Goal: Task Accomplishment & Management: Use online tool/utility

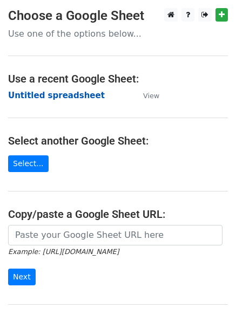
click at [36, 95] on strong "Untitled spreadsheet" at bounding box center [56, 96] width 96 height 10
click at [35, 95] on strong "Untitled spreadsheet" at bounding box center [56, 96] width 96 height 10
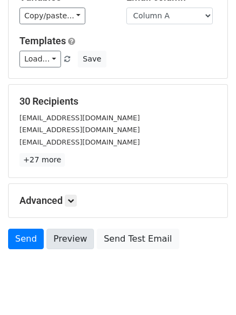
scroll to position [104, 0]
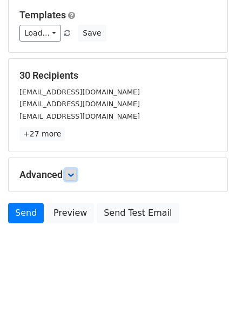
click at [73, 172] on icon at bounding box center [70, 174] width 6 height 6
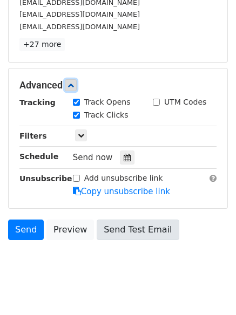
scroll to position [210, 0]
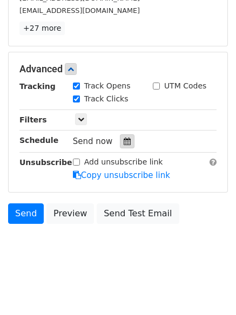
click at [123, 138] on icon at bounding box center [126, 141] width 7 height 8
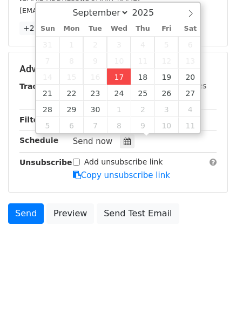
type input "2025-09-17 12:22"
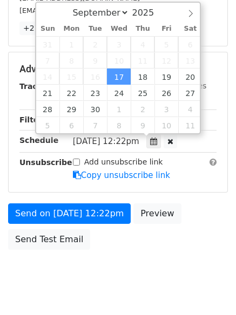
type input "22"
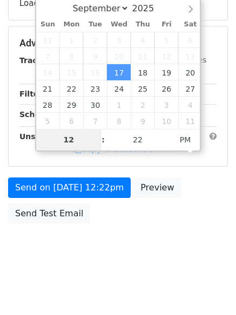
type input "4"
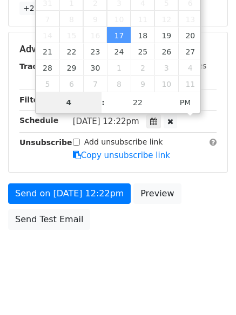
scroll to position [236, 0]
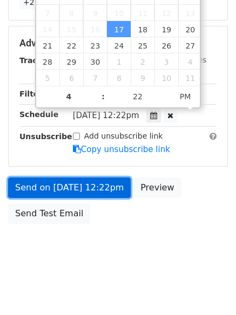
type input "2025-09-17 16:22"
click at [67, 189] on link "Send on Sep 17 at 12:22pm" at bounding box center [69, 187] width 122 height 20
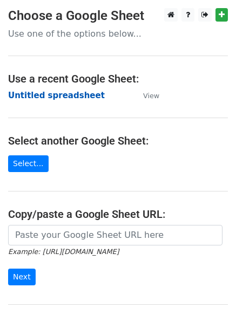
click at [32, 91] on strong "Untitled spreadsheet" at bounding box center [56, 96] width 96 height 10
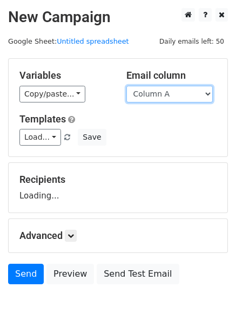
click at [161, 95] on select "Column A Column B Column C Column D Column E" at bounding box center [169, 94] width 86 height 17
click at [126, 86] on select "Column A Column B Column C Column D Column E" at bounding box center [169, 94] width 86 height 17
click at [156, 97] on select "Column A Column B Column C Column D Column E" at bounding box center [169, 94] width 86 height 17
select select "Column B"
click at [126, 86] on select "Column A Column B Column C Column D Column E" at bounding box center [169, 94] width 86 height 17
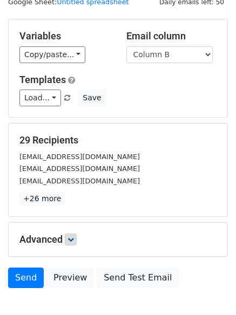
scroll to position [61, 0]
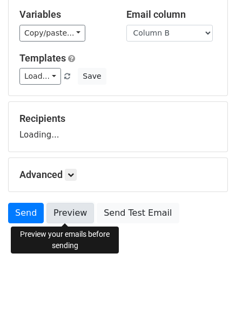
click at [73, 216] on link "Preview" at bounding box center [69, 213] width 47 height 20
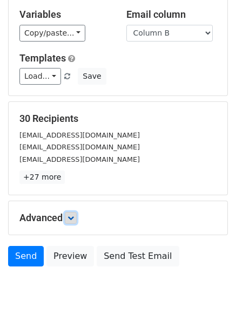
click at [74, 217] on icon at bounding box center [70, 217] width 6 height 6
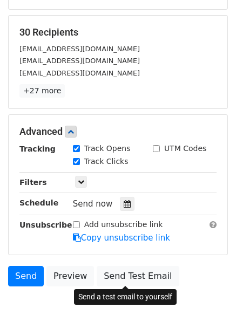
scroll to position [209, 0]
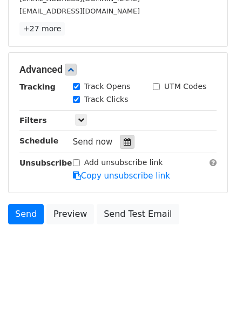
click at [123, 141] on icon at bounding box center [126, 142] width 7 height 8
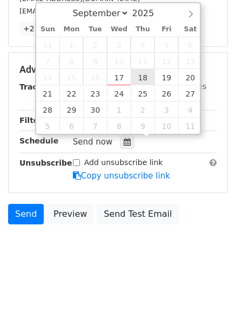
type input "2025-09-18 12:00"
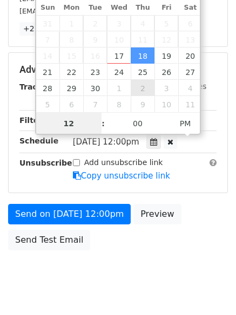
scroll to position [1, 0]
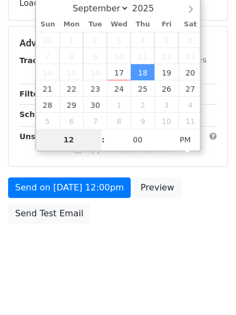
type input "5"
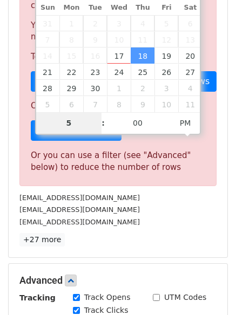
scroll to position [446, 0]
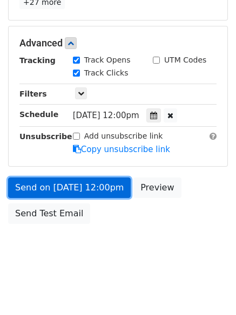
type input "2025-09-18 17:00"
click at [78, 196] on link "Send on Sep 18 at 12:00pm" at bounding box center [69, 187] width 122 height 20
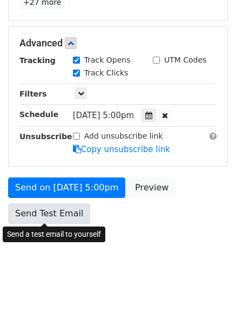
scroll to position [192, 0]
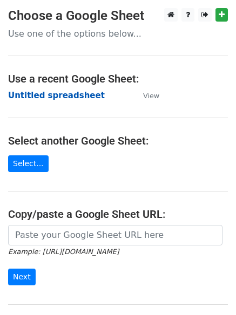
click at [36, 95] on strong "Untitled spreadsheet" at bounding box center [56, 96] width 96 height 10
click at [62, 97] on strong "Untitled spreadsheet" at bounding box center [56, 96] width 96 height 10
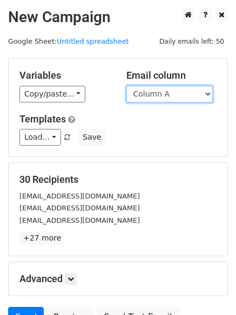
click at [147, 95] on select "Column A Column B Column C Column D Column E" at bounding box center [169, 94] width 86 height 17
select select "Column C"
click at [126, 86] on select "Column A Column B Column C Column D Column E" at bounding box center [169, 94] width 86 height 17
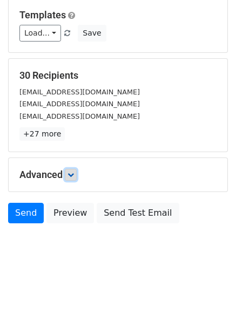
click at [67, 175] on link at bounding box center [71, 175] width 12 height 12
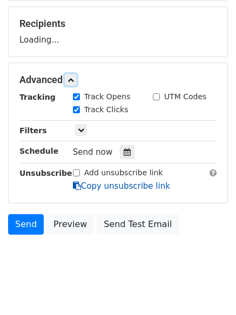
scroll to position [156, 0]
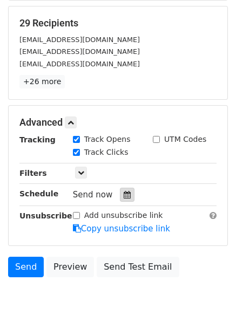
click at [123, 194] on icon at bounding box center [126, 195] width 7 height 8
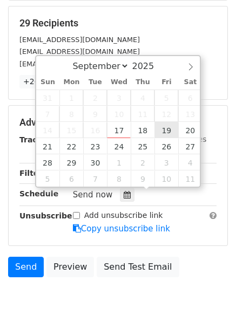
type input "2025-09-19 12:00"
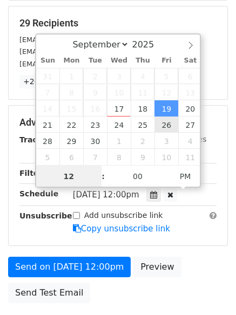
scroll to position [1, 0]
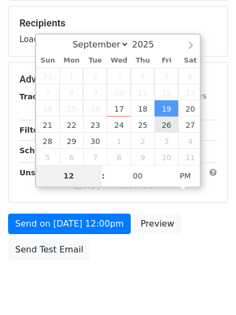
type input "6"
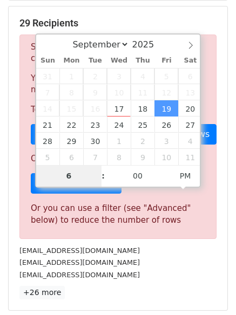
scroll to position [446, 0]
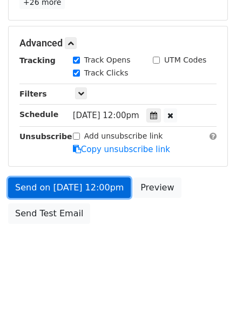
type input "2025-09-19 18:00"
click at [63, 185] on link "Send on Sep 19 at 12:00pm" at bounding box center [69, 187] width 122 height 20
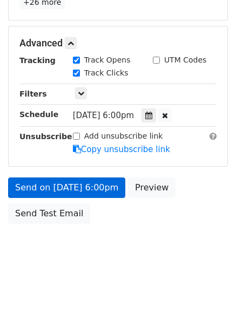
scroll to position [192, 0]
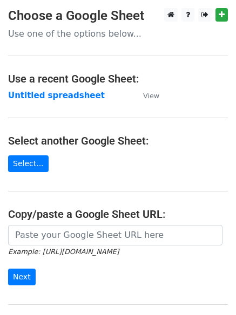
click at [41, 83] on h4 "Use a recent Google Sheet:" at bounding box center [117, 78] width 219 height 13
click at [42, 95] on strong "Untitled spreadsheet" at bounding box center [56, 96] width 96 height 10
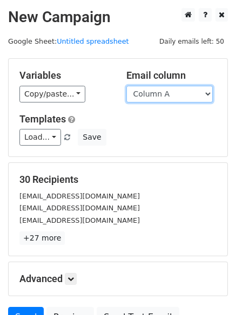
click at [153, 96] on select "Column A Column B Column C Column D Column E" at bounding box center [169, 94] width 86 height 17
select select "Column D"
click at [126, 86] on select "Column A Column B Column C Column D Column E" at bounding box center [169, 94] width 86 height 17
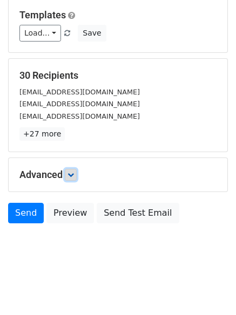
click at [71, 178] on link at bounding box center [71, 175] width 12 height 12
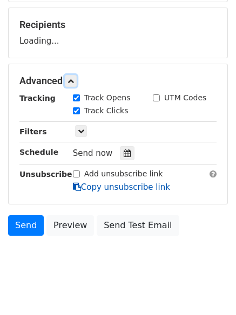
scroll to position [157, 0]
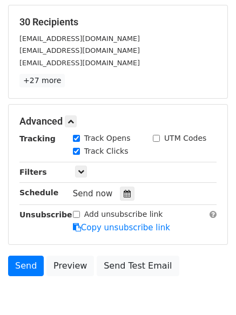
click at [121, 182] on div "Tracking Track Opens UTM Codes Track Clicks Filters Only include spreadsheet ro…" at bounding box center [117, 183] width 197 height 101
click at [122, 189] on div at bounding box center [127, 193] width 15 height 14
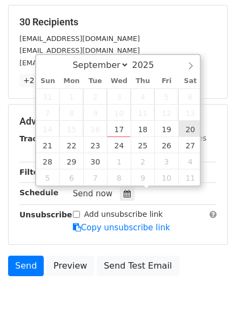
type input "2025-09-20 12:00"
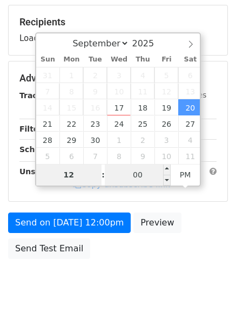
type input "7"
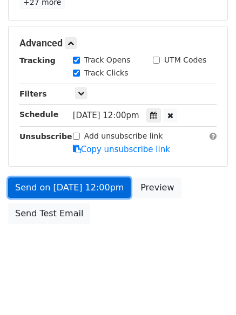
type input "2025-09-20 19:00"
click at [92, 181] on link "Send on Sep 20 at 12:00pm" at bounding box center [69, 187] width 122 height 20
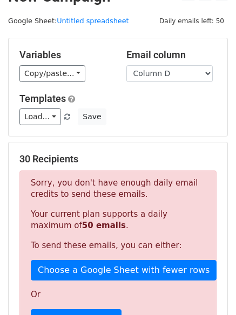
scroll to position [0, 0]
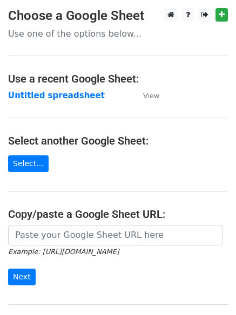
click at [36, 103] on main "Choose a Google Sheet Use one of the options below... Use a recent Google Sheet…" at bounding box center [118, 175] width 236 height 335
click at [36, 99] on strong "Untitled spreadsheet" at bounding box center [56, 96] width 96 height 10
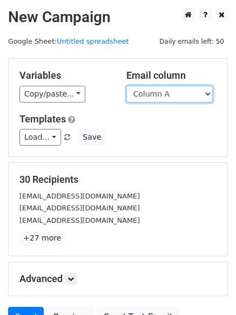
click at [152, 98] on select "Column A Column B Column C Column D Column E" at bounding box center [169, 94] width 86 height 17
select select "Column E"
click at [126, 86] on select "Column A Column B Column C Column D Column E" at bounding box center [169, 94] width 86 height 17
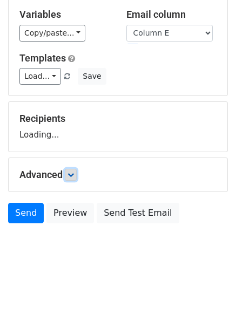
click at [70, 174] on icon at bounding box center [70, 174] width 6 height 6
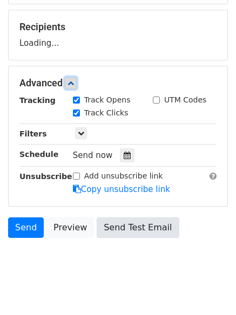
scroll to position [153, 0]
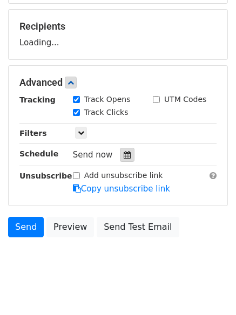
click at [120, 158] on div at bounding box center [127, 155] width 15 height 14
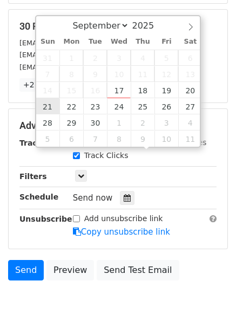
type input "[DATE] 12:00"
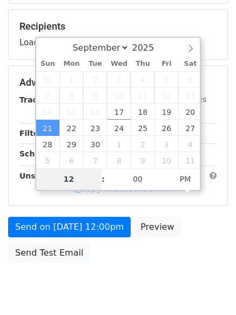
type input "8"
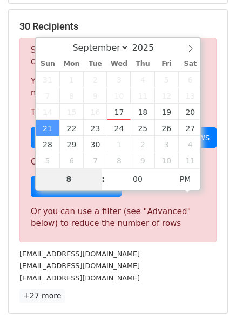
scroll to position [446, 0]
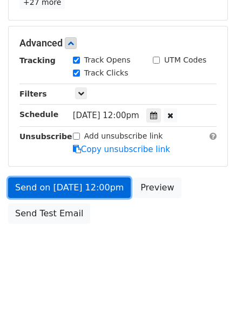
type input "[DATE] 20:00"
click at [47, 188] on link "Send on [DATE] 12:00pm" at bounding box center [69, 187] width 122 height 20
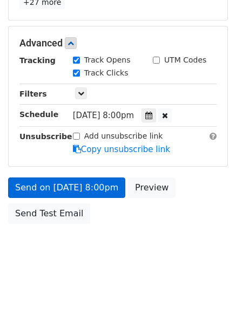
scroll to position [192, 0]
